Goal: Information Seeking & Learning: Learn about a topic

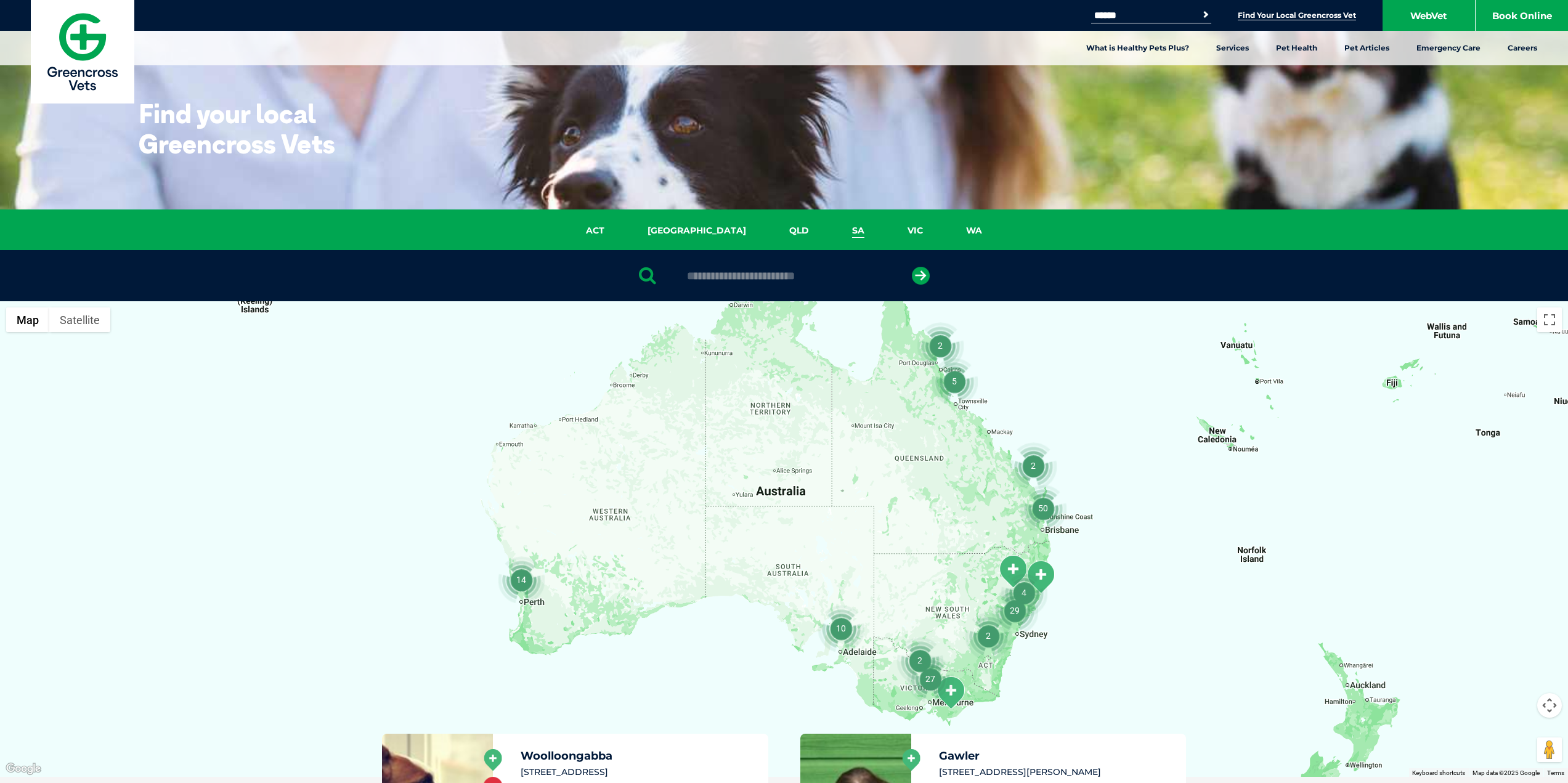
click at [831, 228] on link "SA" at bounding box center [858, 231] width 55 height 14
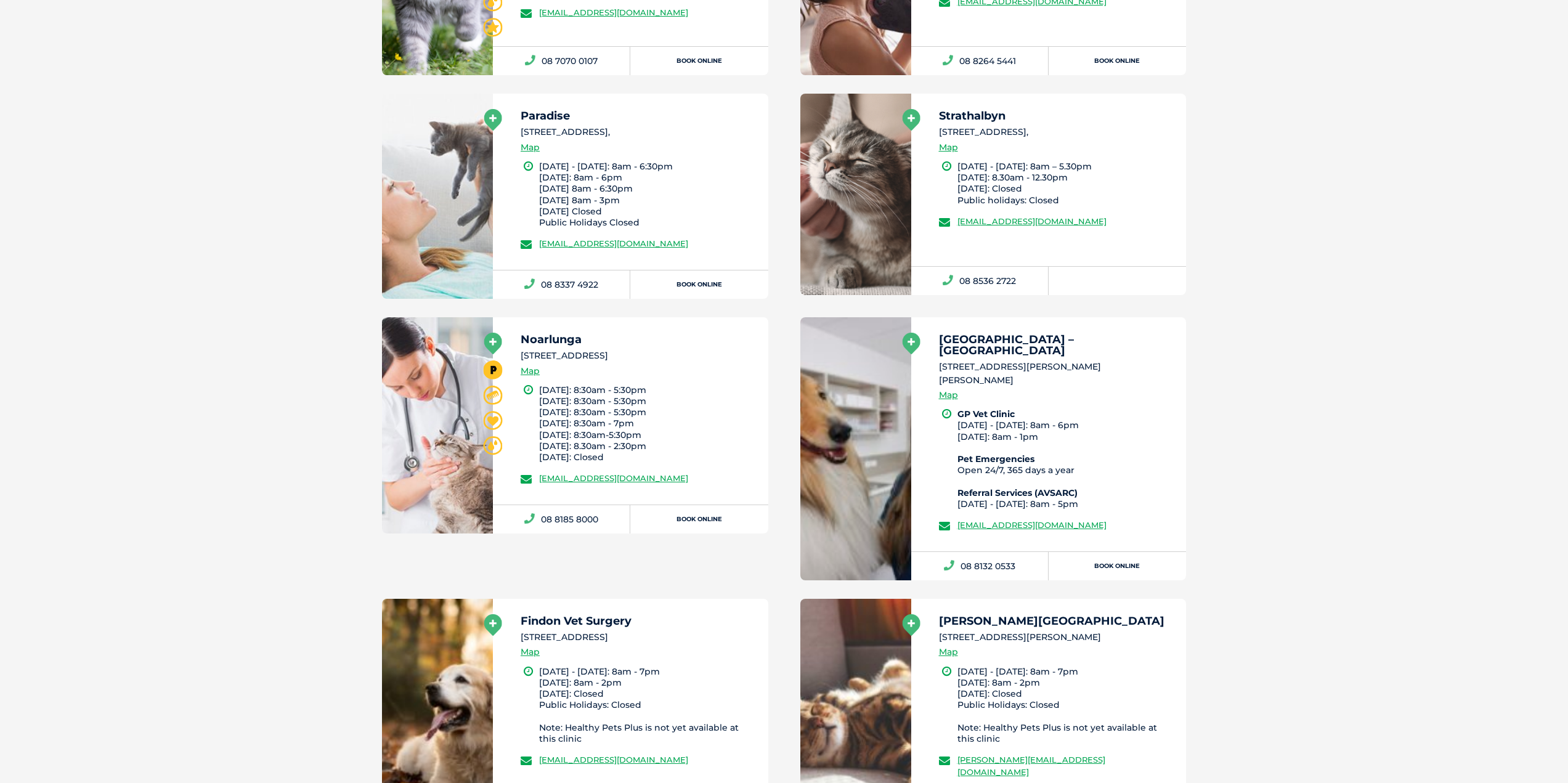
scroll to position [1146, 0]
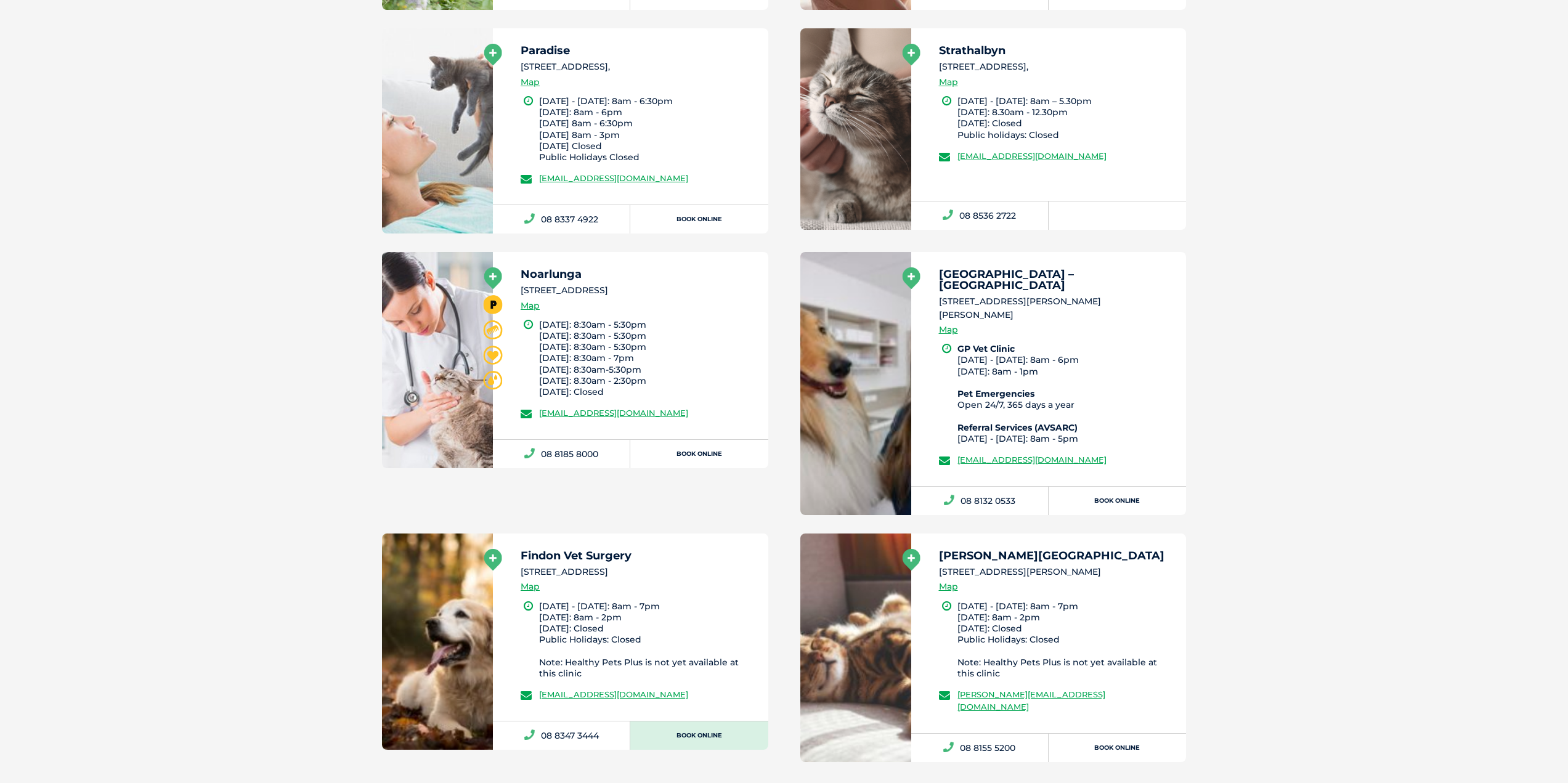
click at [721, 721] on link "Book Online" at bounding box center [699, 735] width 137 height 29
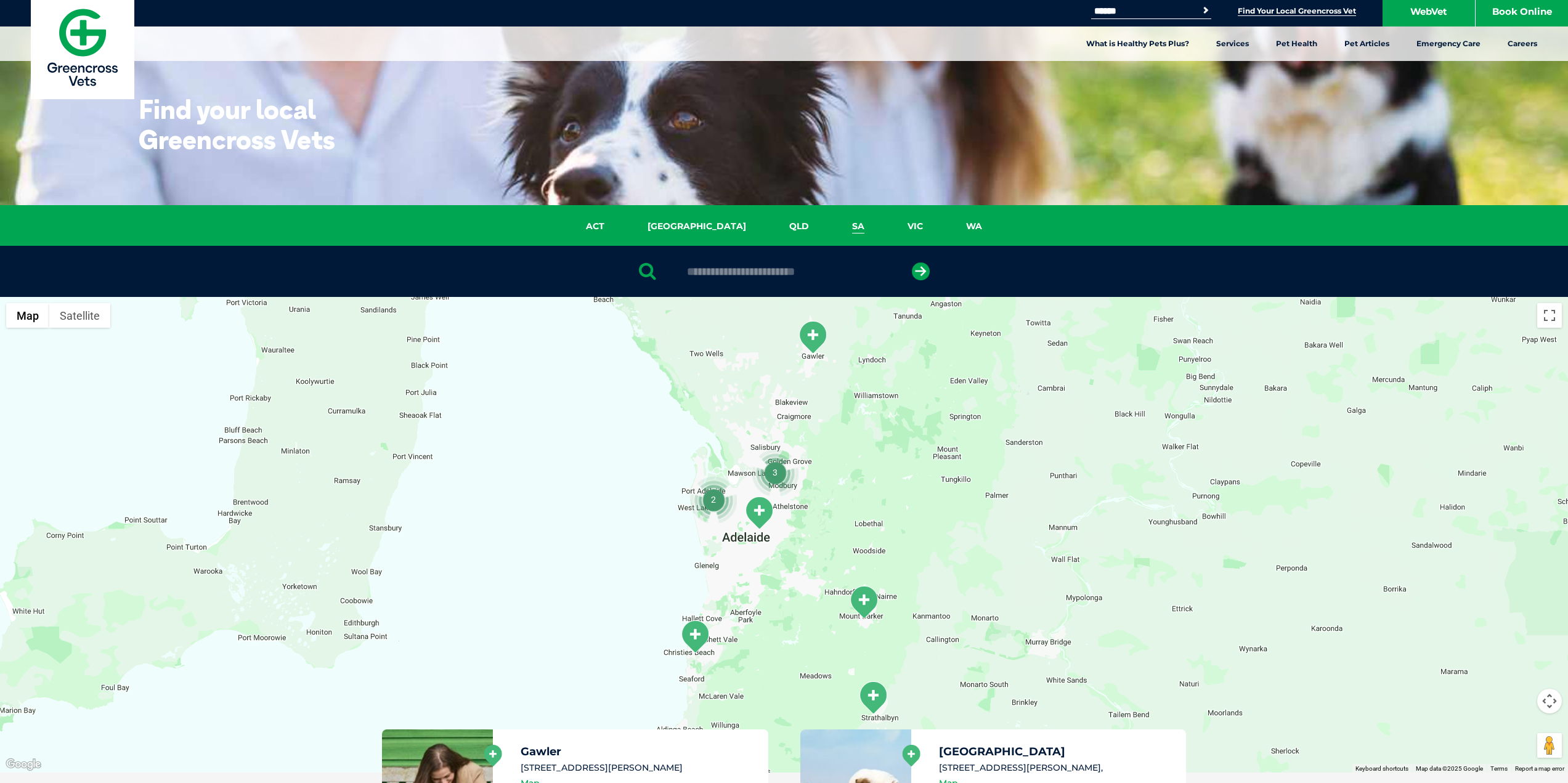
scroll to position [0, 0]
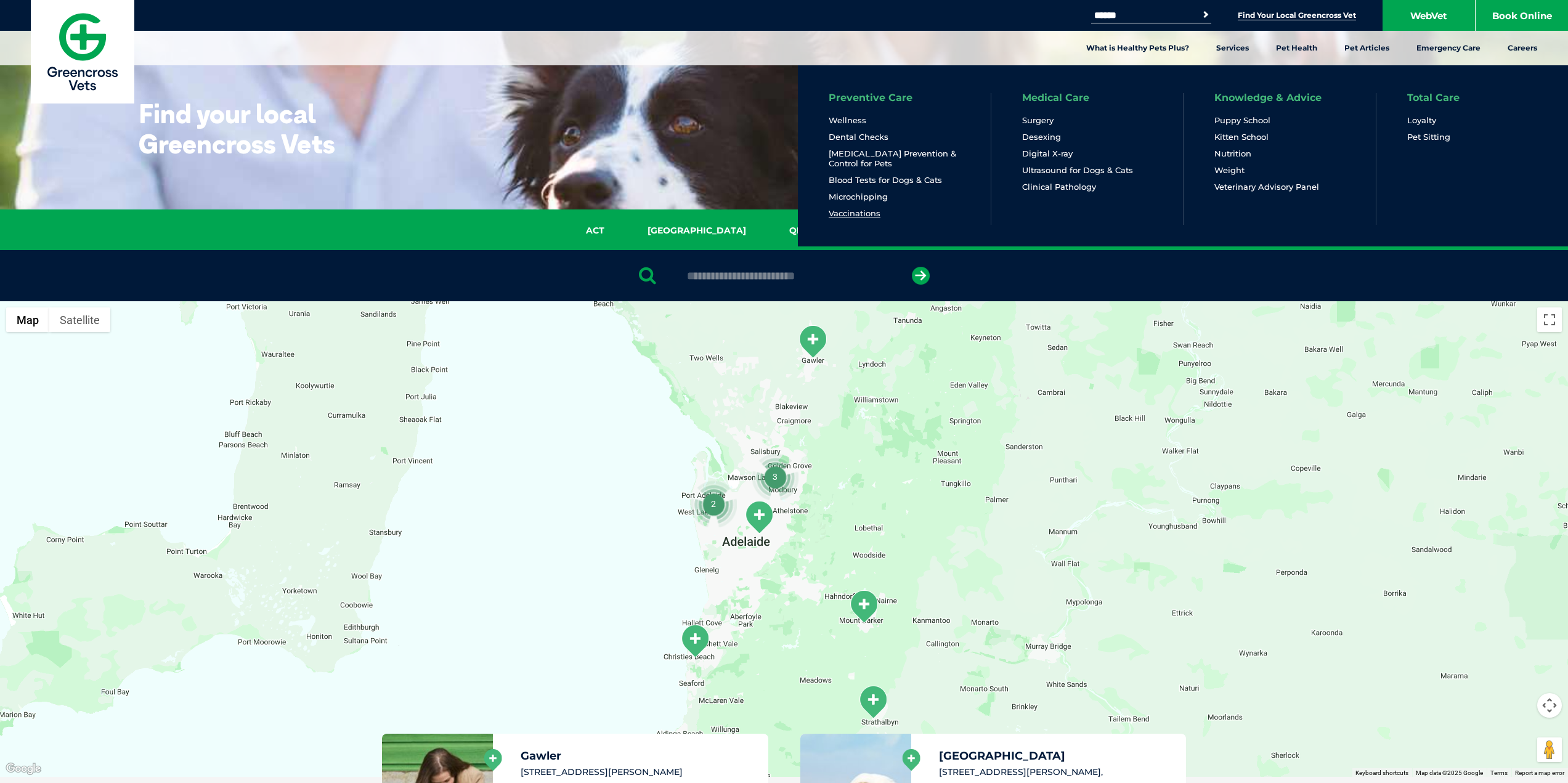
click at [845, 214] on link "Vaccinations" at bounding box center [854, 213] width 52 height 10
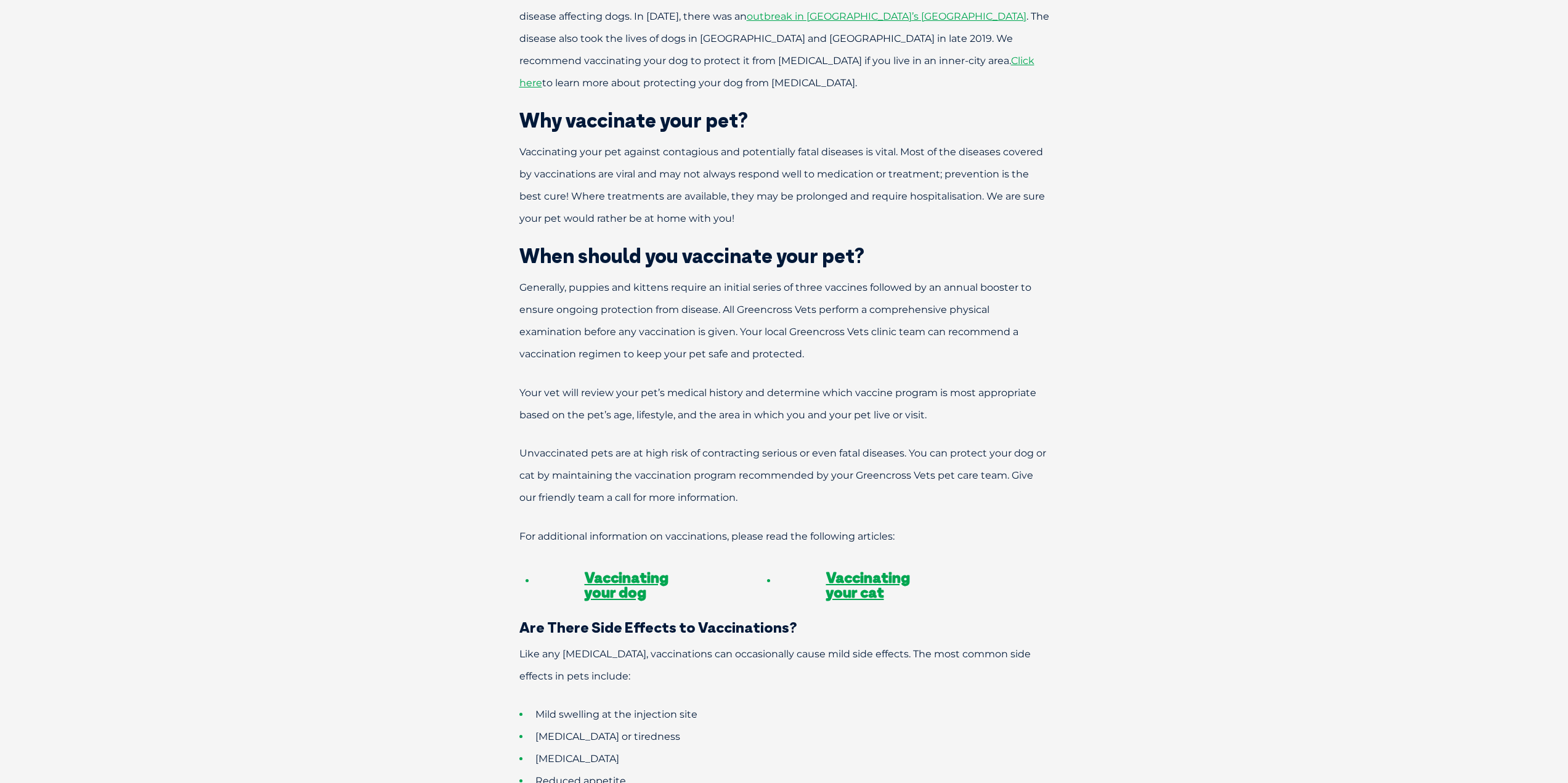
scroll to position [986, 0]
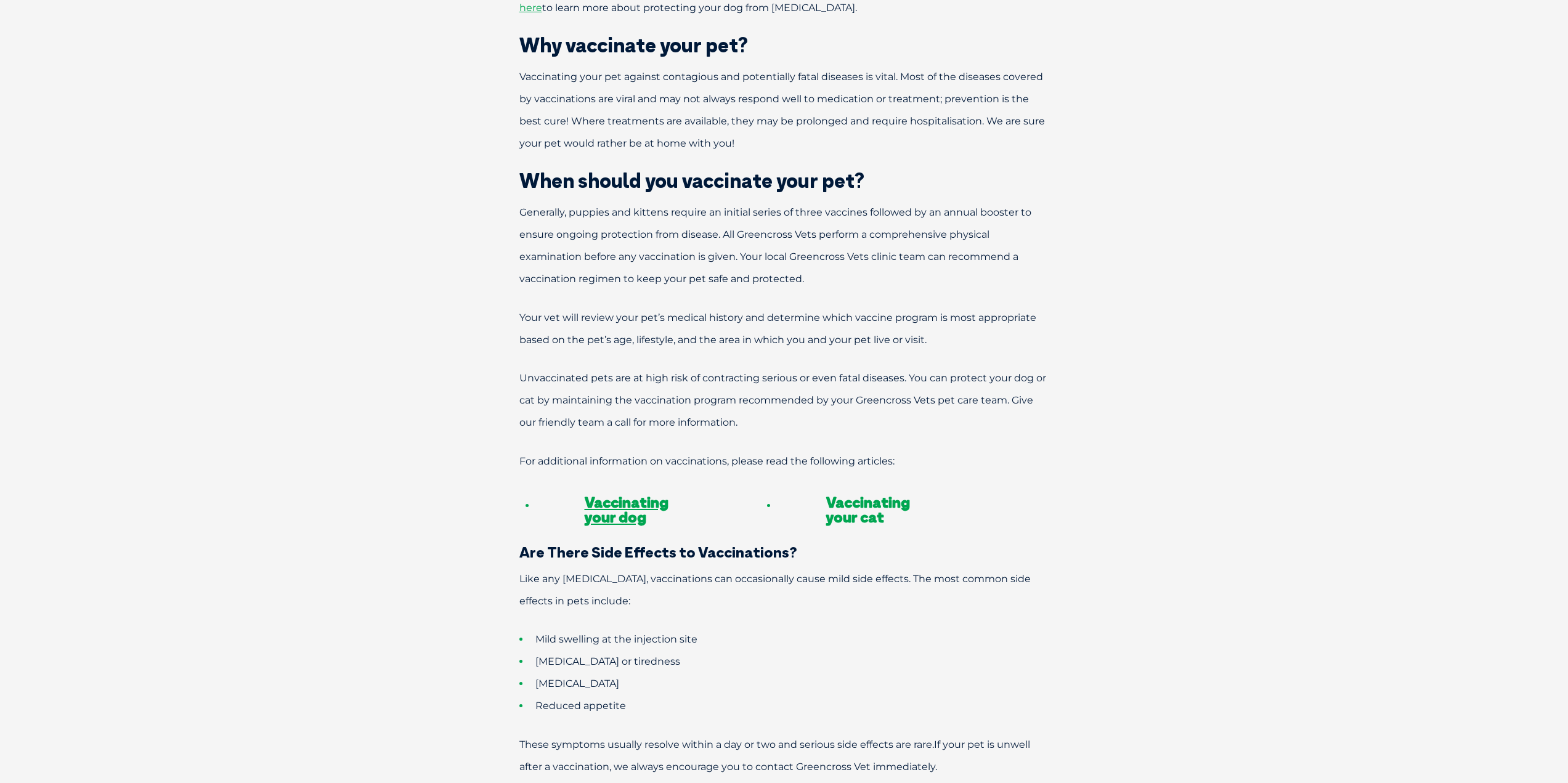
click at [847, 493] on link "Vaccinating your cat" at bounding box center [868, 509] width 84 height 33
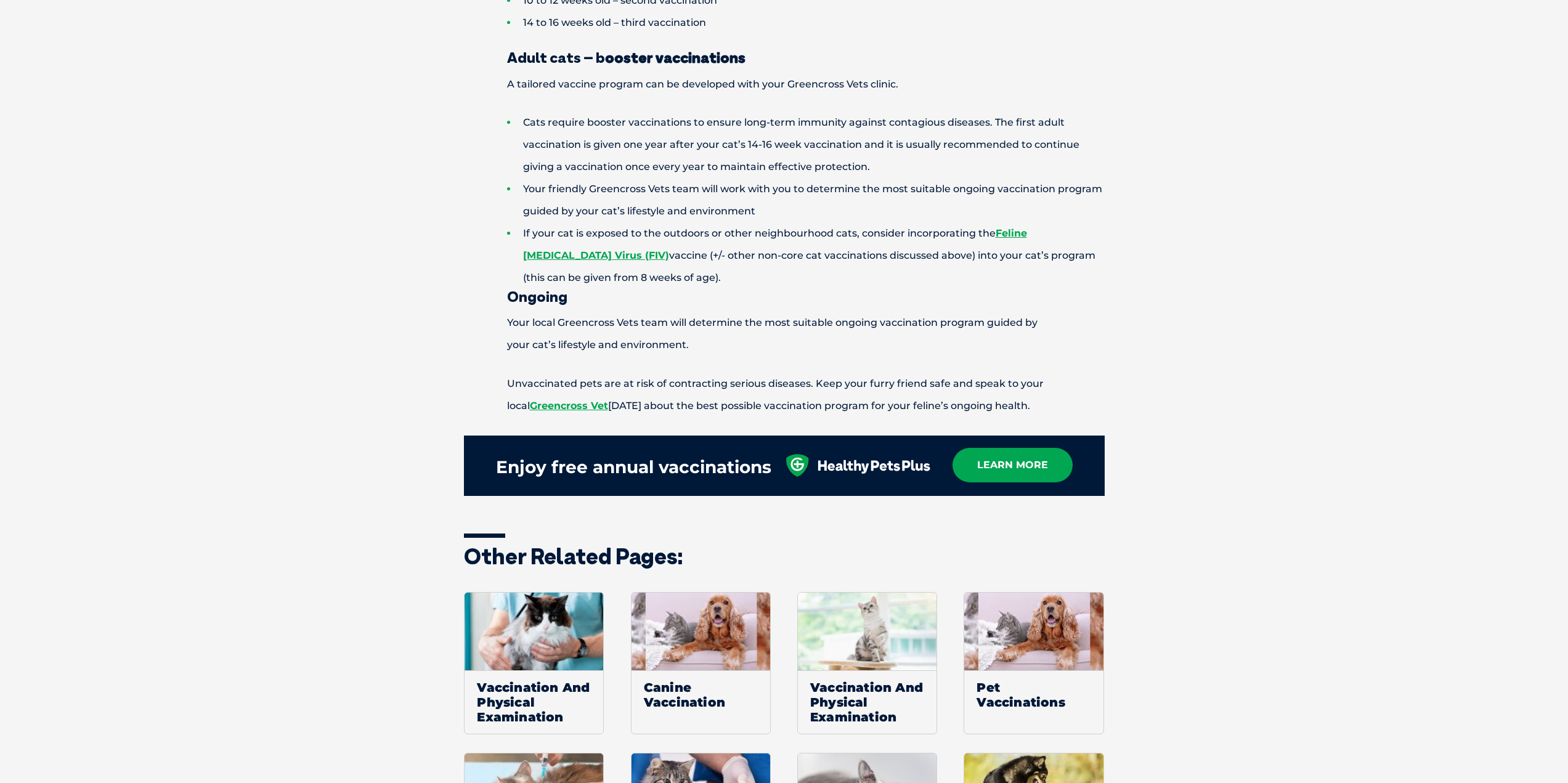
scroll to position [1417, 0]
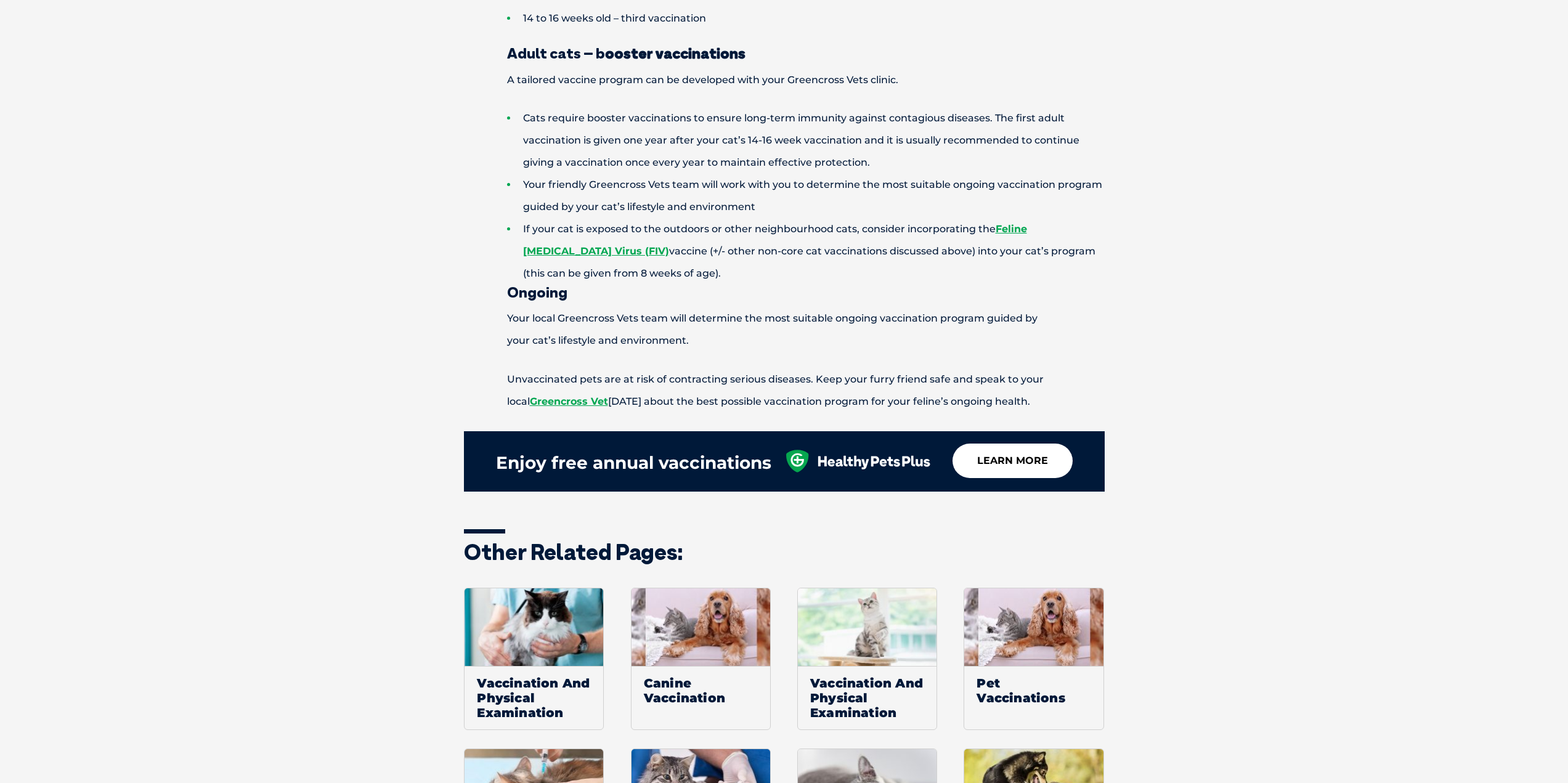
click at [1008, 457] on link "learn more" at bounding box center [1013, 461] width 120 height 34
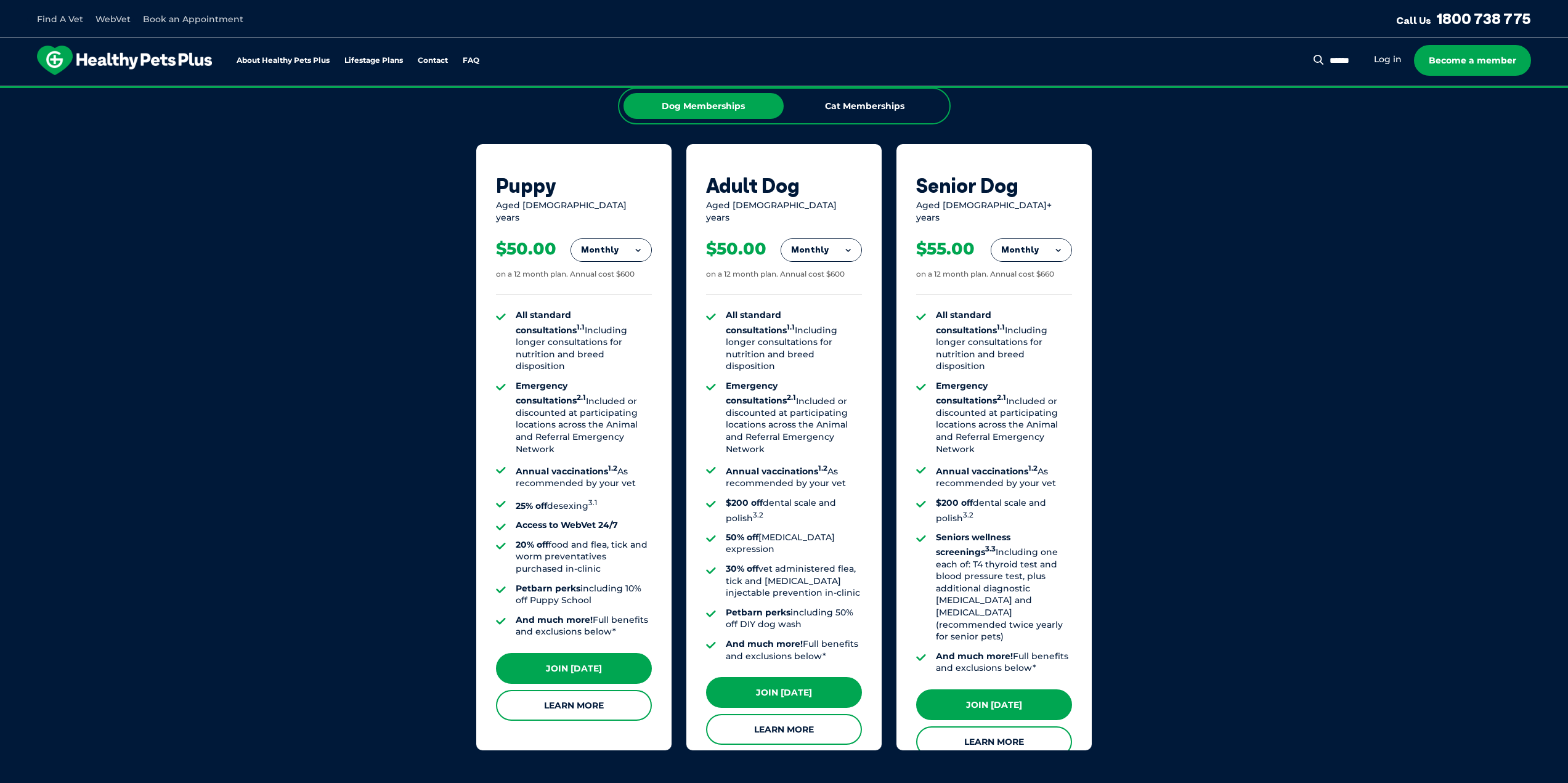
scroll to position [801, 0]
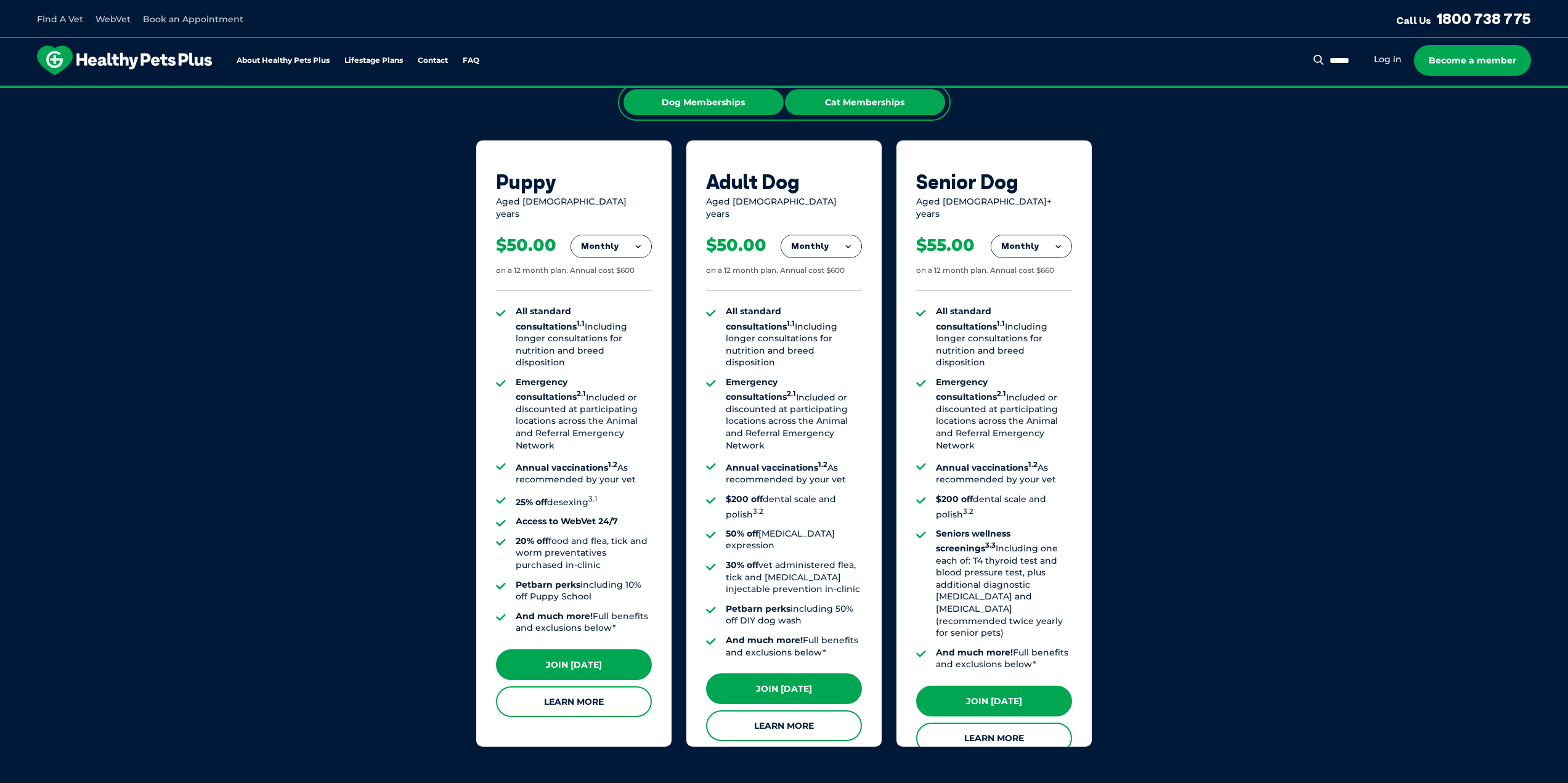
click at [880, 109] on div "Cat Memberships" at bounding box center [865, 102] width 160 height 26
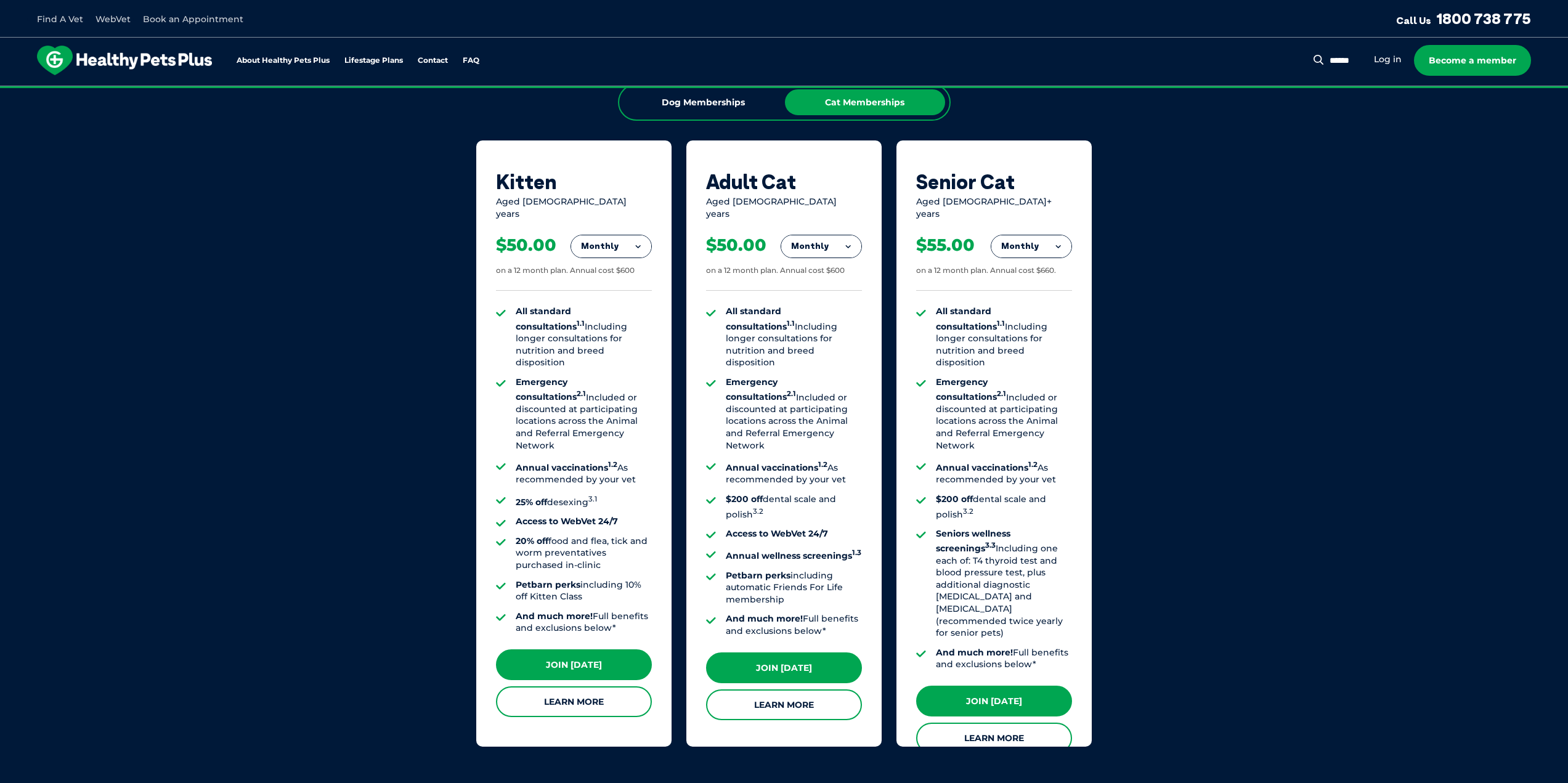
click at [632, 240] on button "Monthly" at bounding box center [611, 246] width 80 height 22
click at [601, 317] on li "Yearly" at bounding box center [611, 331] width 80 height 29
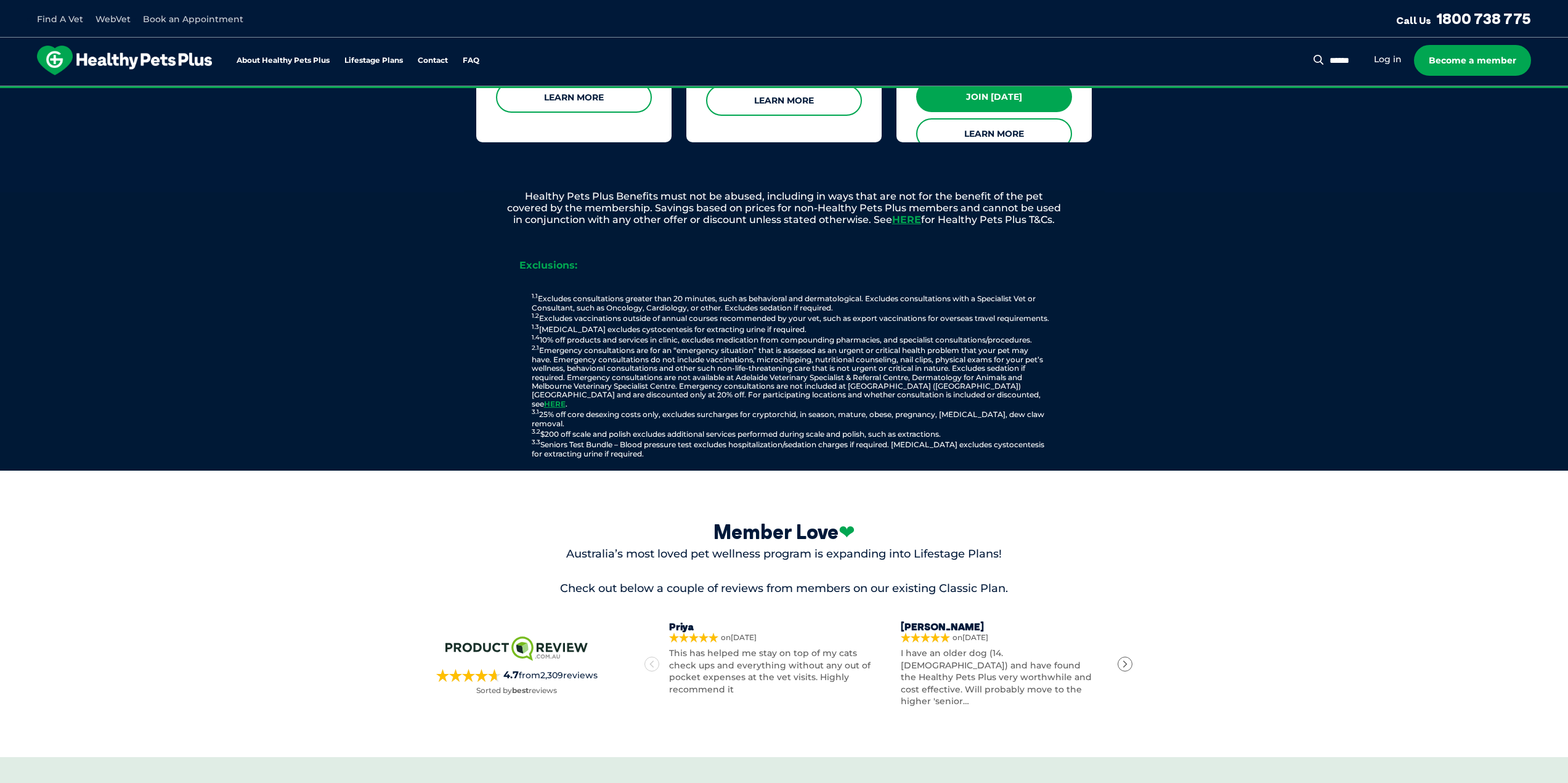
scroll to position [1417, 0]
